Goal: Task Accomplishment & Management: Complete application form

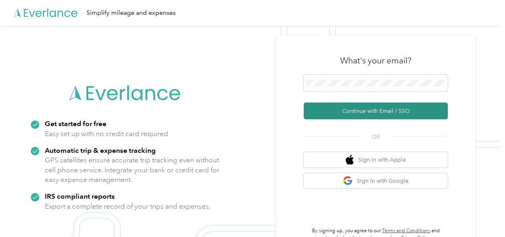
click at [341, 106] on button "Continue with Email / SSO" at bounding box center [375, 111] width 144 height 17
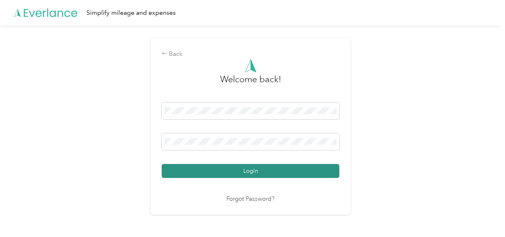
click at [281, 172] on button "Login" at bounding box center [250, 171] width 177 height 14
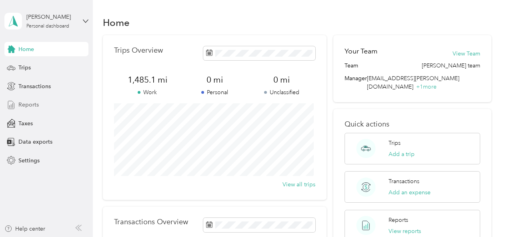
click at [24, 105] on span "Reports" at bounding box center [28, 105] width 20 height 8
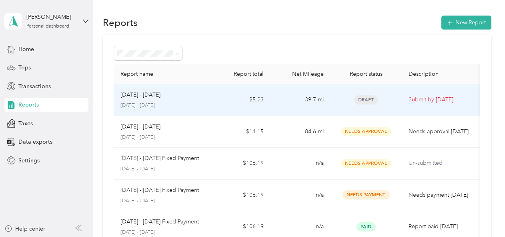
click at [418, 100] on p "Submit by [DATE]" at bounding box center [441, 100] width 67 height 9
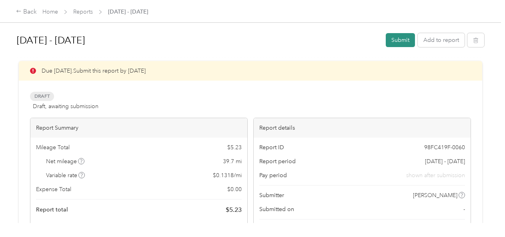
click at [393, 37] on button "Submit" at bounding box center [399, 40] width 29 height 14
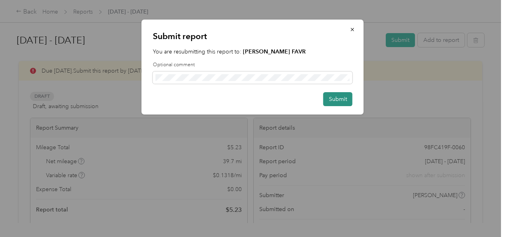
drag, startPoint x: 338, startPoint y: 103, endPoint x: 343, endPoint y: 98, distance: 6.5
click at [343, 98] on button "Submit" at bounding box center [337, 99] width 29 height 14
